Goal: Task Accomplishment & Management: Manage account settings

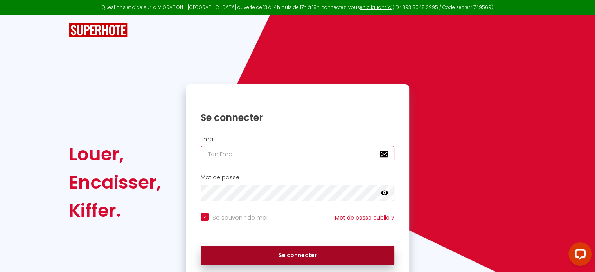
type input "[EMAIL_ADDRESS][DOMAIN_NAME]"
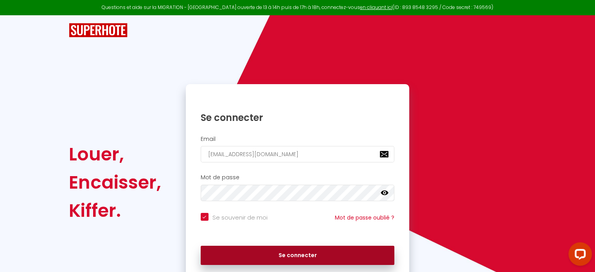
click at [376, 256] on button "Se connecter" at bounding box center [298, 256] width 194 height 20
checkbox input "true"
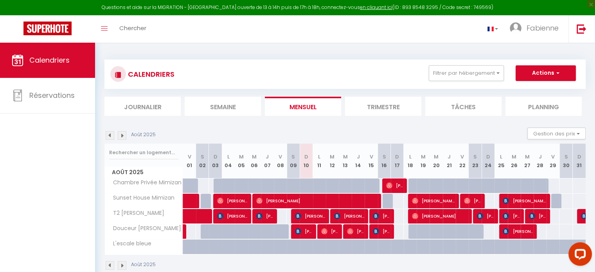
click at [376, 256] on div "Août 2025" at bounding box center [344, 266] width 481 height 23
click at [308, 233] on span "[PERSON_NAME]" at bounding box center [303, 231] width 17 height 15
select select "OK"
select select "0"
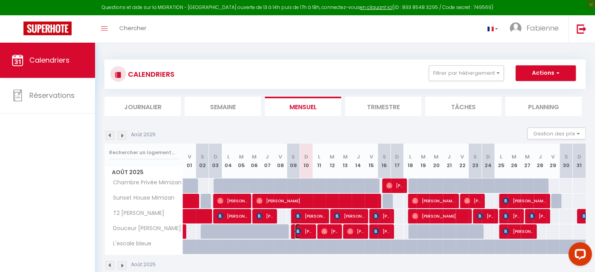
select select "0"
select select "1"
select select
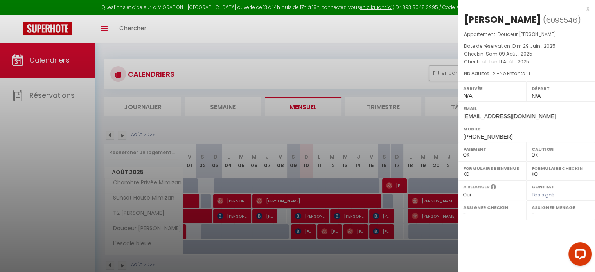
click at [332, 228] on div at bounding box center [297, 136] width 595 height 272
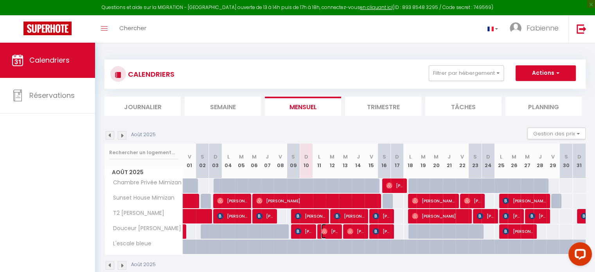
click at [332, 228] on span "[PERSON_NAME]" at bounding box center [329, 231] width 17 height 15
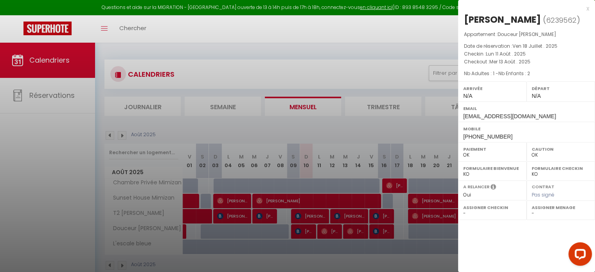
click at [349, 230] on div at bounding box center [297, 136] width 595 height 272
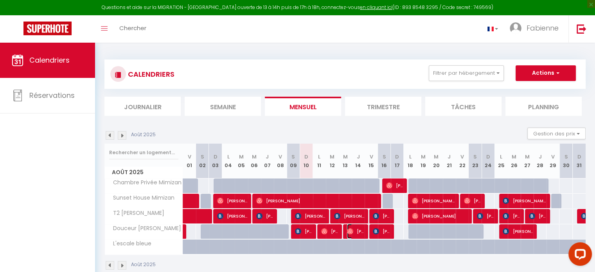
click at [349, 230] on img at bounding box center [350, 231] width 6 height 6
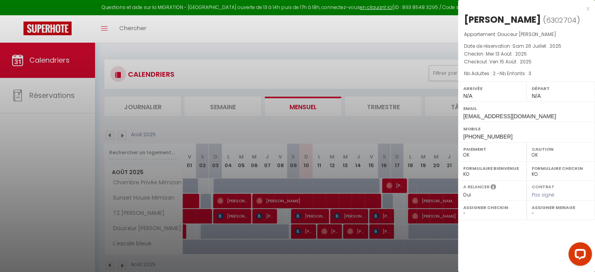
click at [324, 216] on div at bounding box center [297, 136] width 595 height 272
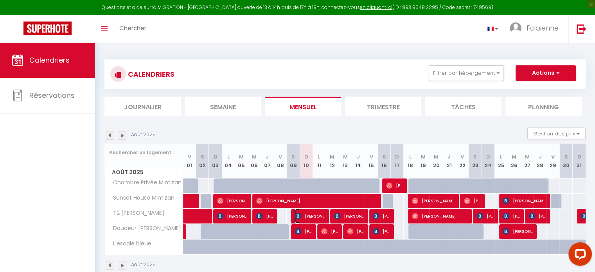
click at [324, 216] on span "[PERSON_NAME]" at bounding box center [310, 215] width 30 height 15
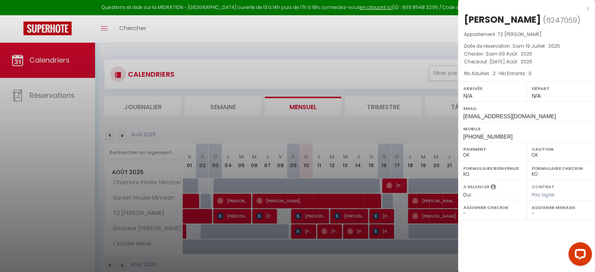
click at [341, 219] on div at bounding box center [297, 136] width 595 height 272
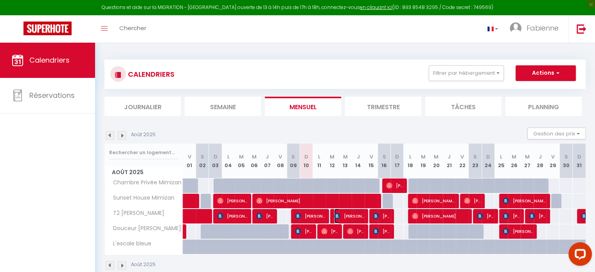
click at [341, 219] on span "[PERSON_NAME]" at bounding box center [349, 215] width 30 height 15
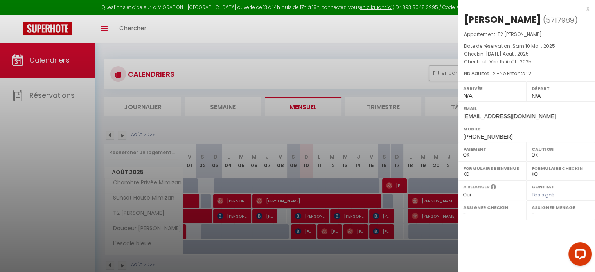
click at [588, 11] on div "x" at bounding box center [523, 8] width 131 height 9
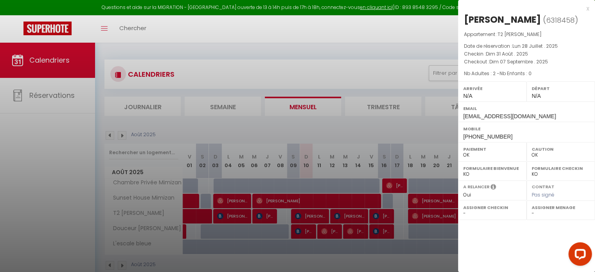
click at [586, 9] on div "x" at bounding box center [523, 8] width 131 height 9
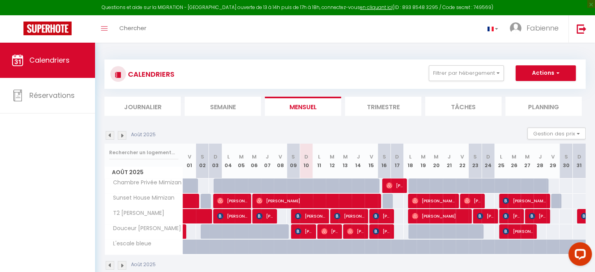
click at [122, 138] on img at bounding box center [122, 135] width 9 height 9
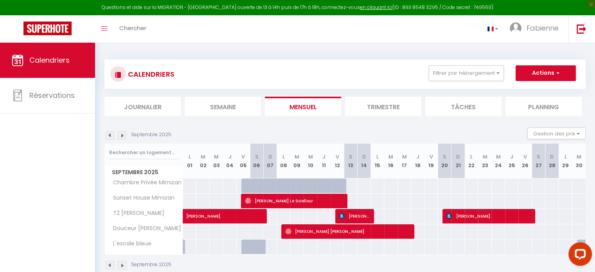
click at [122, 138] on img at bounding box center [122, 135] width 9 height 9
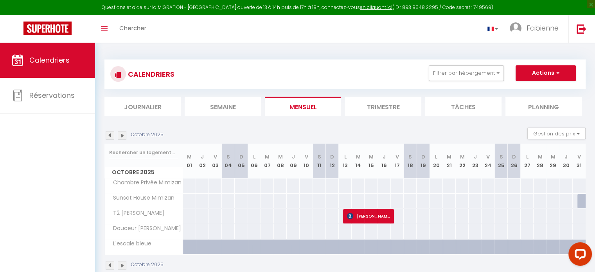
click at [122, 138] on img at bounding box center [122, 135] width 9 height 9
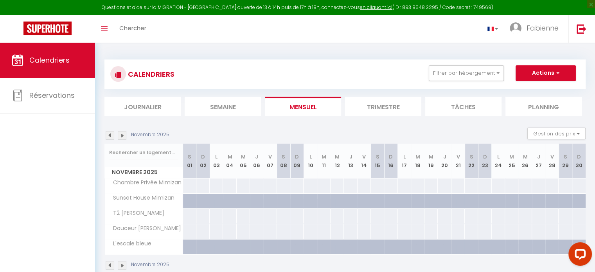
click at [122, 138] on img at bounding box center [122, 135] width 9 height 9
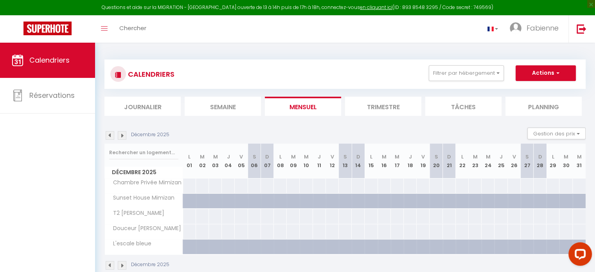
click at [110, 137] on img at bounding box center [110, 135] width 9 height 9
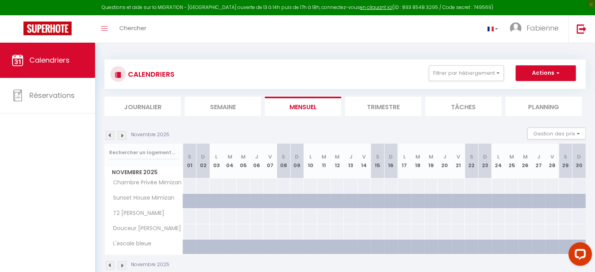
click at [122, 138] on img at bounding box center [122, 135] width 9 height 9
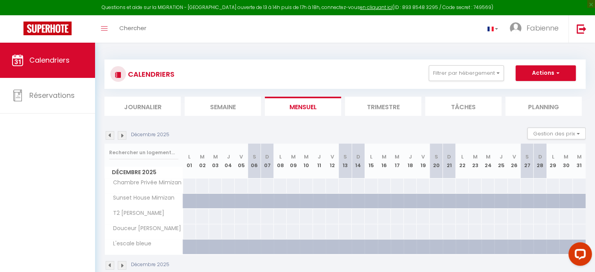
click at [122, 138] on img at bounding box center [122, 135] width 9 height 9
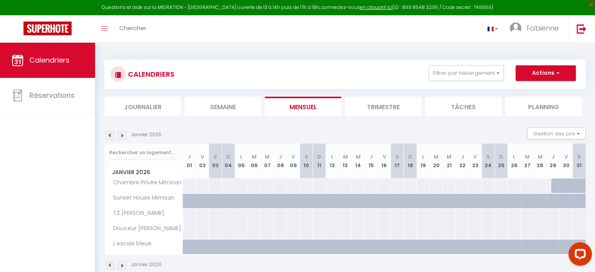
click at [122, 138] on img at bounding box center [122, 135] width 9 height 9
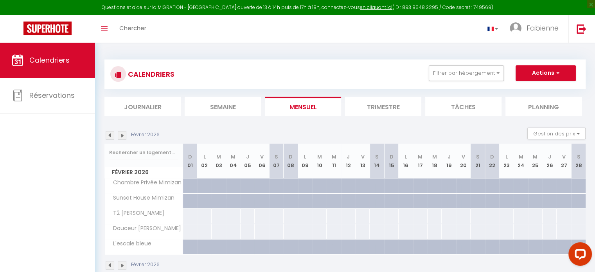
click at [122, 138] on img at bounding box center [122, 135] width 9 height 9
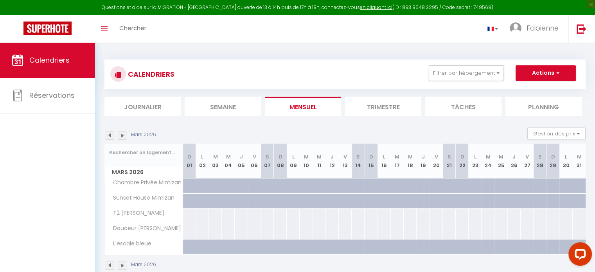
click at [122, 138] on img at bounding box center [122, 135] width 9 height 9
